Goal: Task Accomplishment & Management: Manage account settings

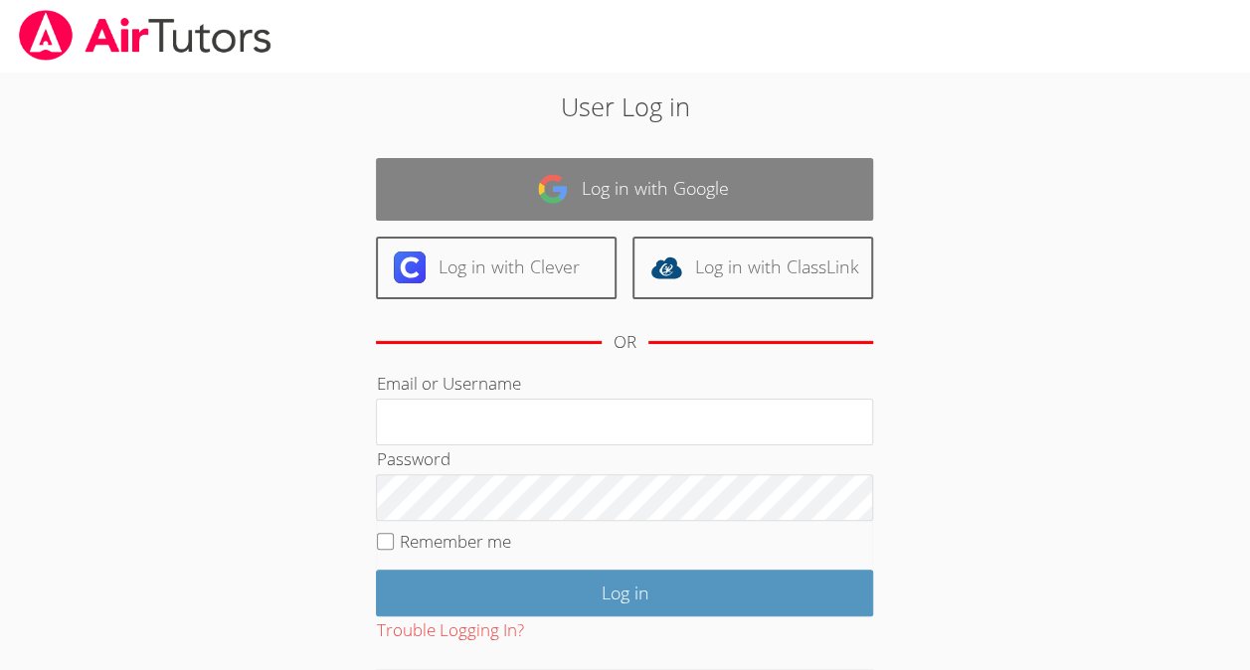
click at [761, 174] on link "Log in with Google" at bounding box center [624, 189] width 497 height 63
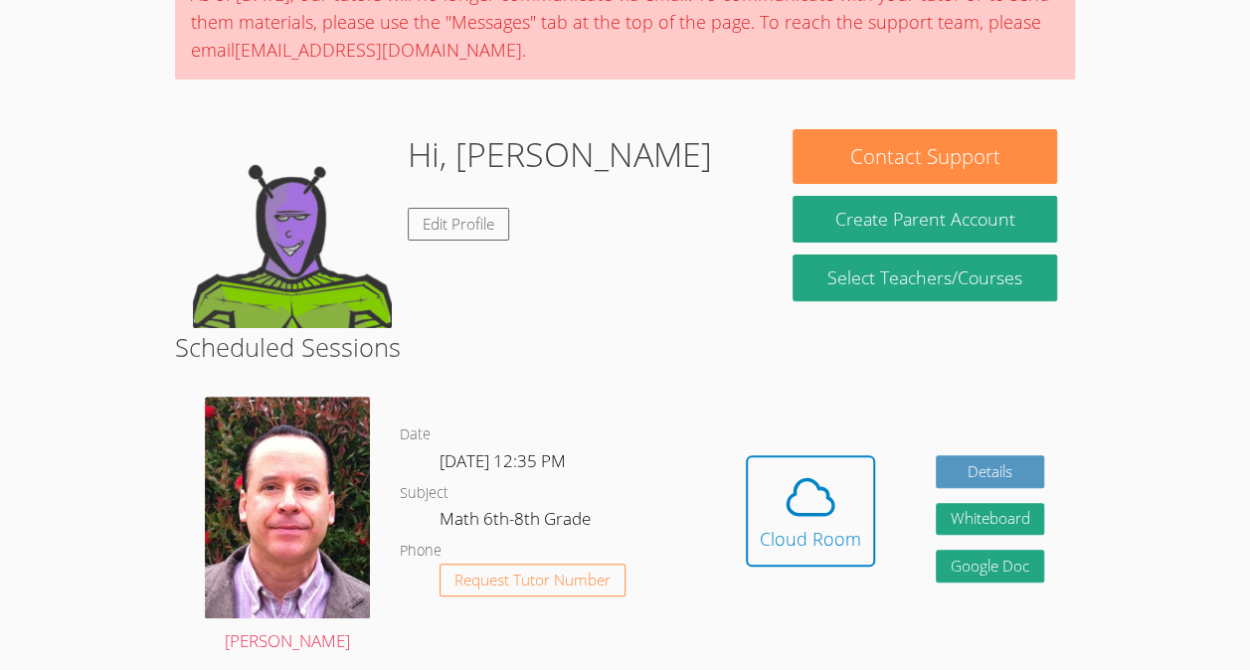
scroll to position [318, 0]
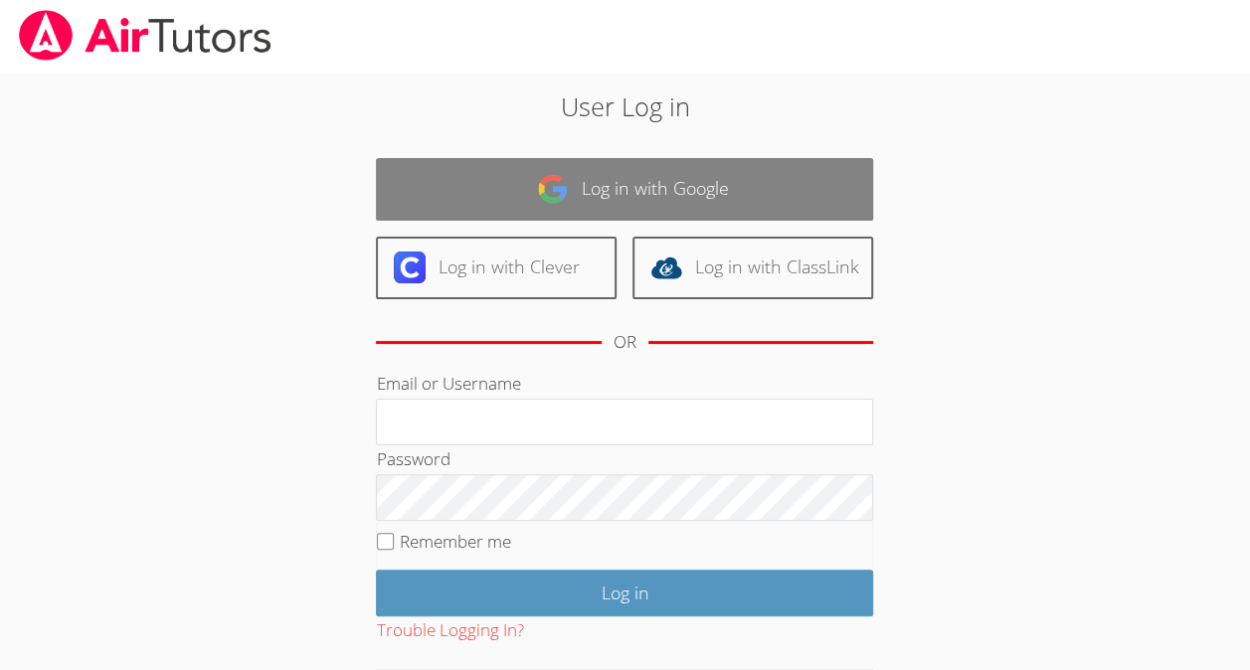
click at [699, 187] on link "Log in with Google" at bounding box center [624, 189] width 497 height 63
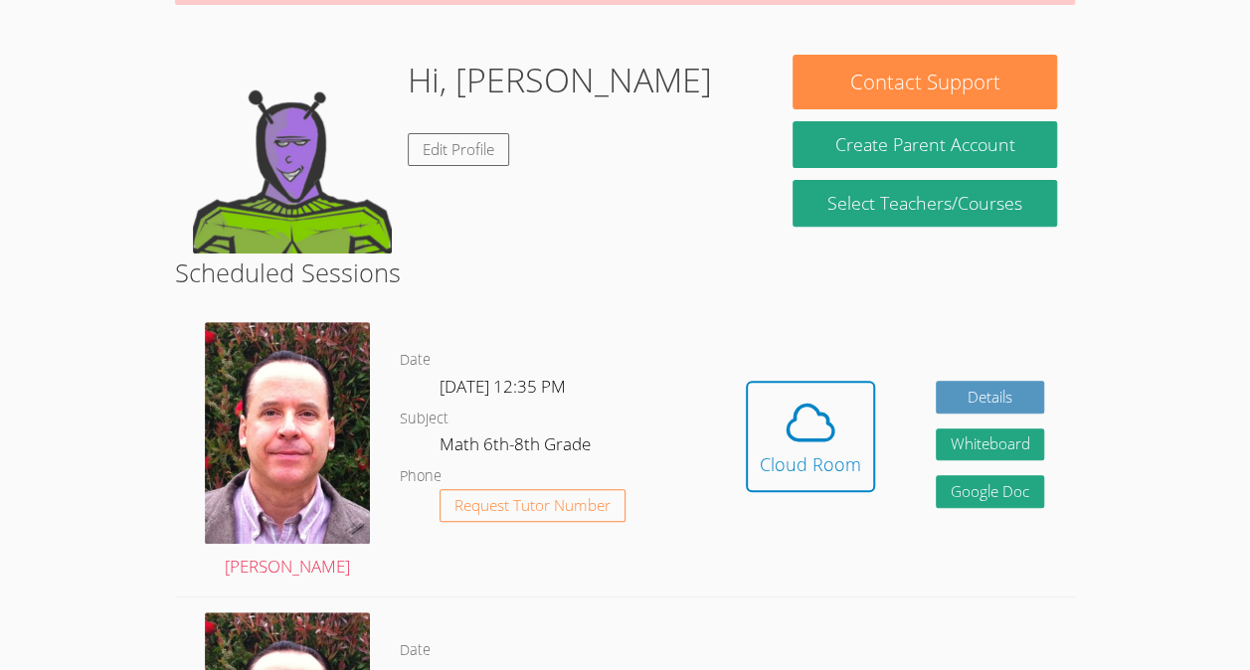
scroll to position [268, 0]
